Goal: Transaction & Acquisition: Purchase product/service

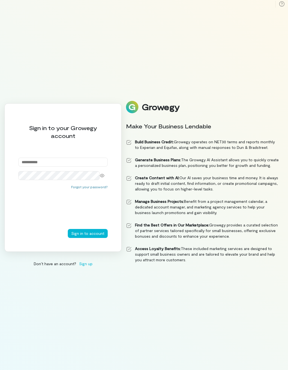
click at [74, 160] on input "email" at bounding box center [62, 162] width 89 height 9
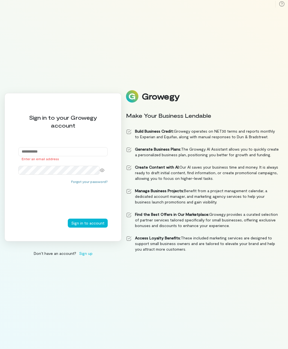
type input "**********"
click at [82, 228] on button "Sign in to account" at bounding box center [88, 223] width 40 height 9
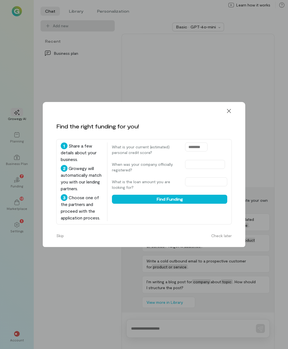
click at [231, 110] on icon at bounding box center [229, 111] width 6 height 6
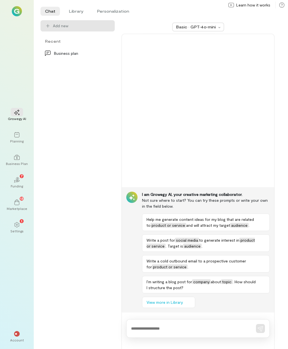
click at [18, 228] on icon at bounding box center [17, 225] width 6 height 6
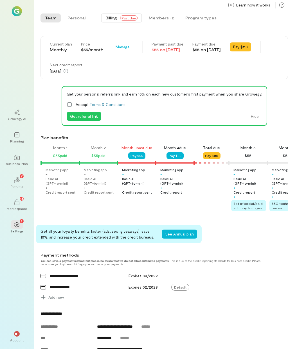
scroll to position [0, 96]
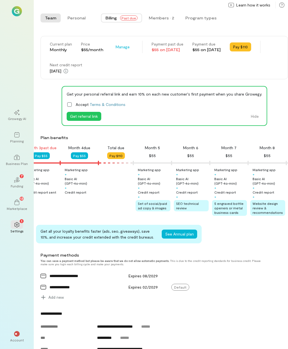
click at [83, 157] on button "Pay $55" at bounding box center [79, 155] width 17 height 7
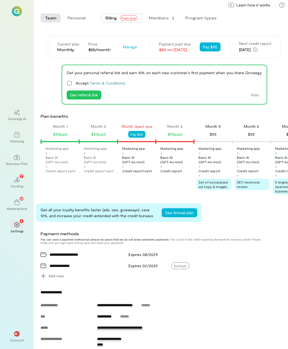
scroll to position [0, 0]
click at [22, 229] on div "1" at bounding box center [17, 224] width 12 height 8
click at [24, 232] on div "1 Settings" at bounding box center [17, 228] width 20 height 20
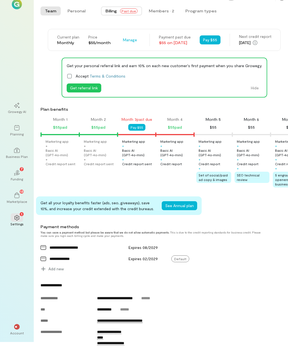
click at [21, 214] on div "1" at bounding box center [17, 218] width 12 height 8
click at [18, 222] on div "Settings" at bounding box center [16, 224] width 13 height 4
click at [23, 188] on div "13 Marketplace" at bounding box center [17, 198] width 20 height 20
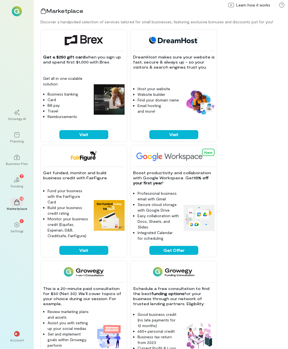
scroll to position [22, 0]
click at [25, 174] on div "02 7 Funding" at bounding box center [17, 183] width 20 height 20
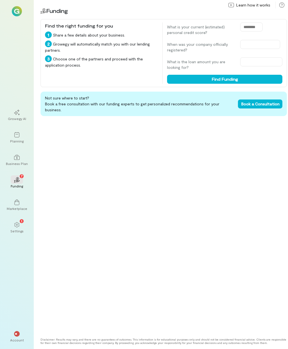
click at [23, 148] on div "Planning" at bounding box center [17, 138] width 20 height 20
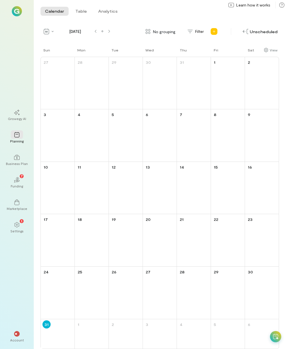
click at [22, 229] on div "1" at bounding box center [17, 224] width 12 height 8
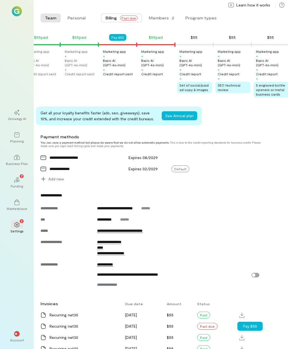
scroll to position [97, 0]
click at [17, 205] on icon at bounding box center [17, 203] width 6 height 6
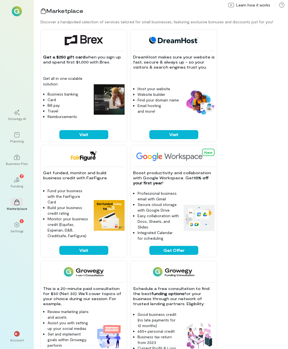
click at [24, 121] on div "Growegy AI" at bounding box center [17, 118] width 18 height 4
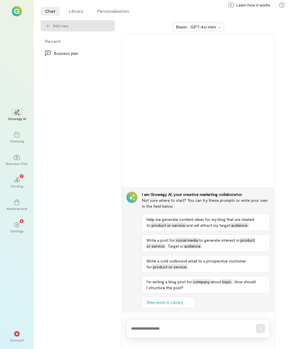
scroll to position [22, 0]
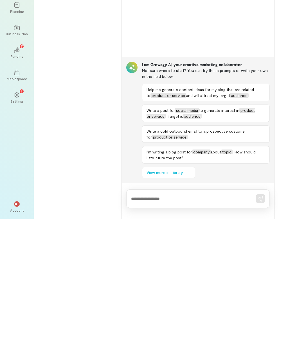
click at [20, 338] on div "Account" at bounding box center [17, 340] width 14 height 4
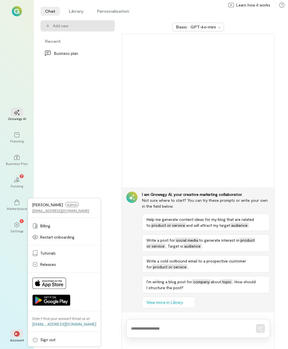
click at [62, 323] on link "[EMAIL_ADDRESS][DOMAIN_NAME]" at bounding box center [64, 324] width 64 height 5
click at [24, 218] on div "1 Settings" at bounding box center [17, 228] width 20 height 20
